Goal: Information Seeking & Learning: Learn about a topic

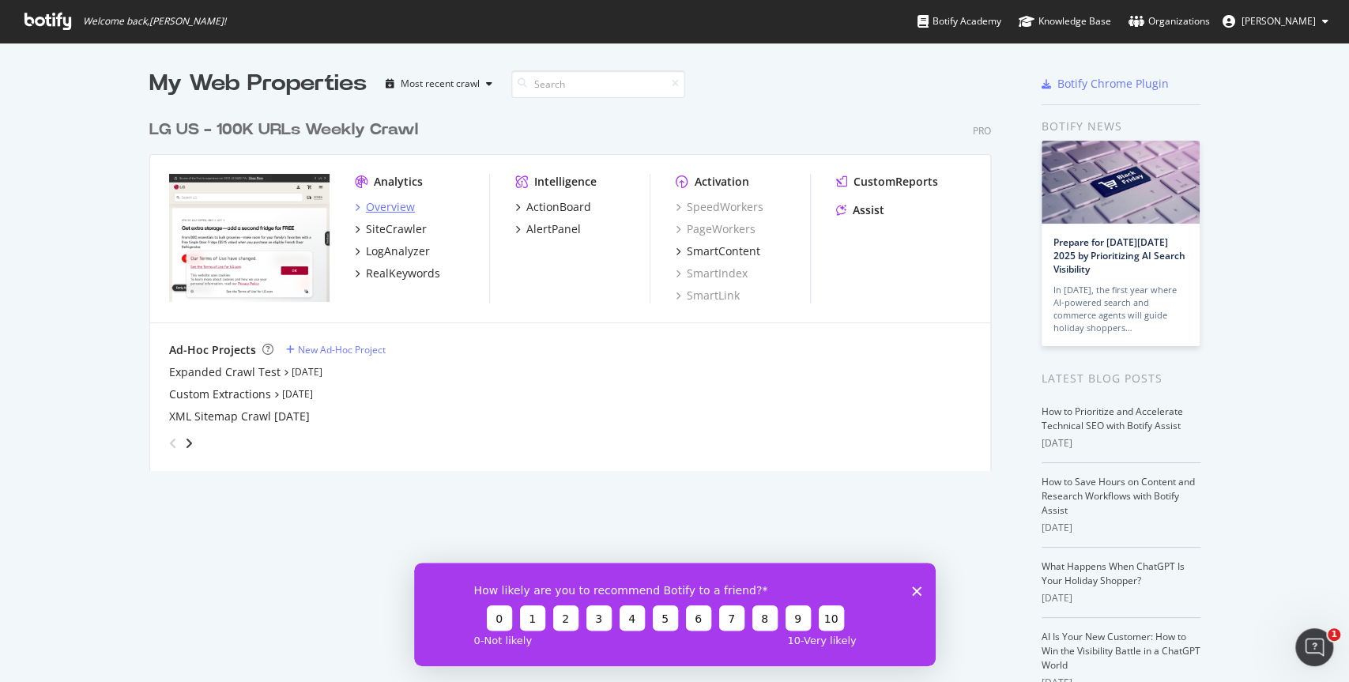
click at [390, 206] on div "Overview" at bounding box center [390, 207] width 49 height 16
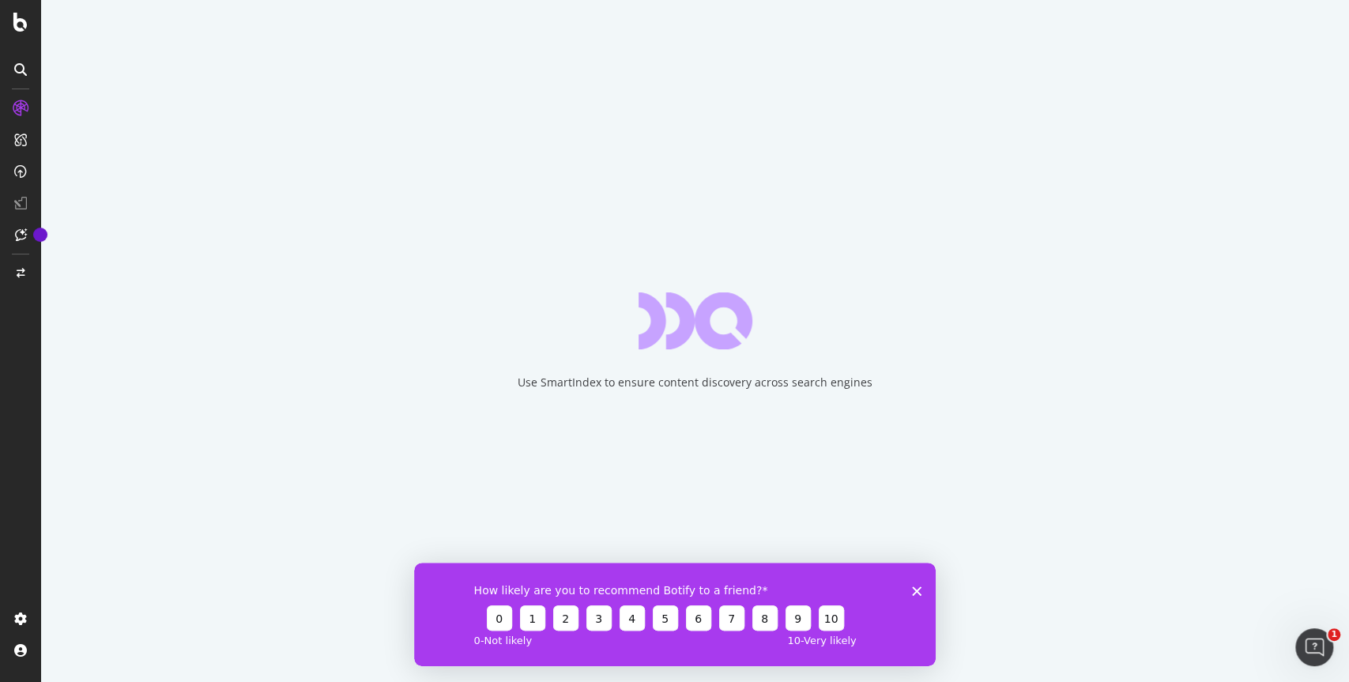
click at [919, 593] on polygon "Close survey" at bounding box center [915, 590] width 9 height 9
